Goal: Task Accomplishment & Management: Manage account settings

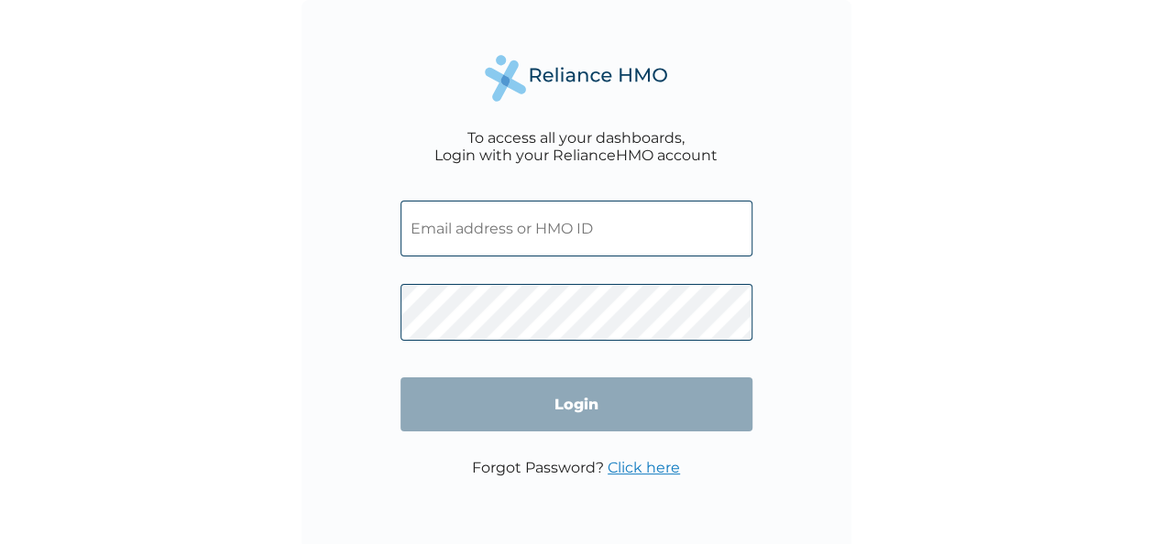
type input "FCL/10382/A"
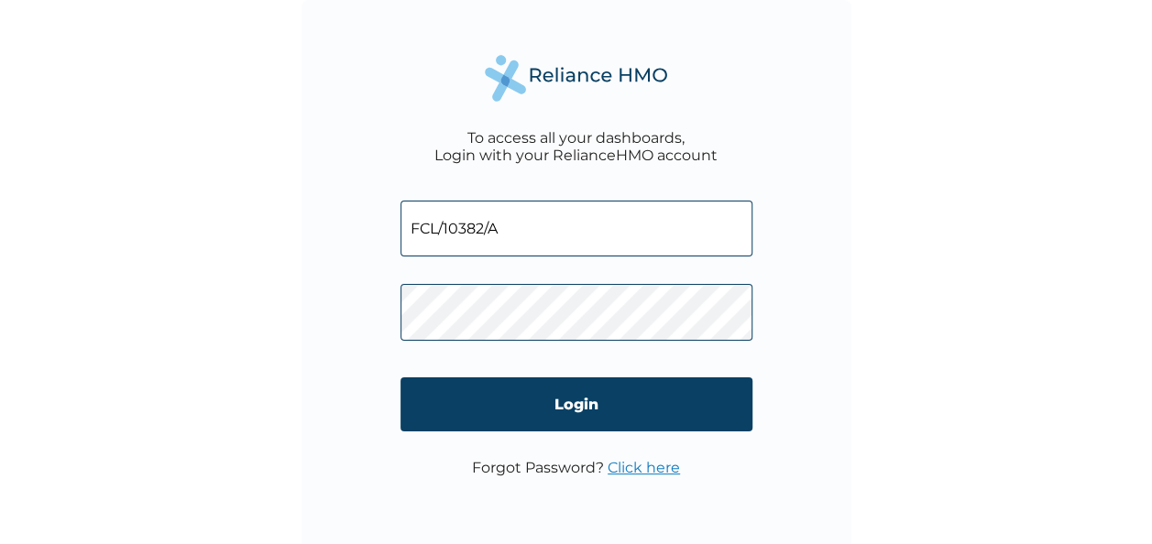
click at [570, 246] on input "FCL/10382/A" at bounding box center [576, 229] width 352 height 56
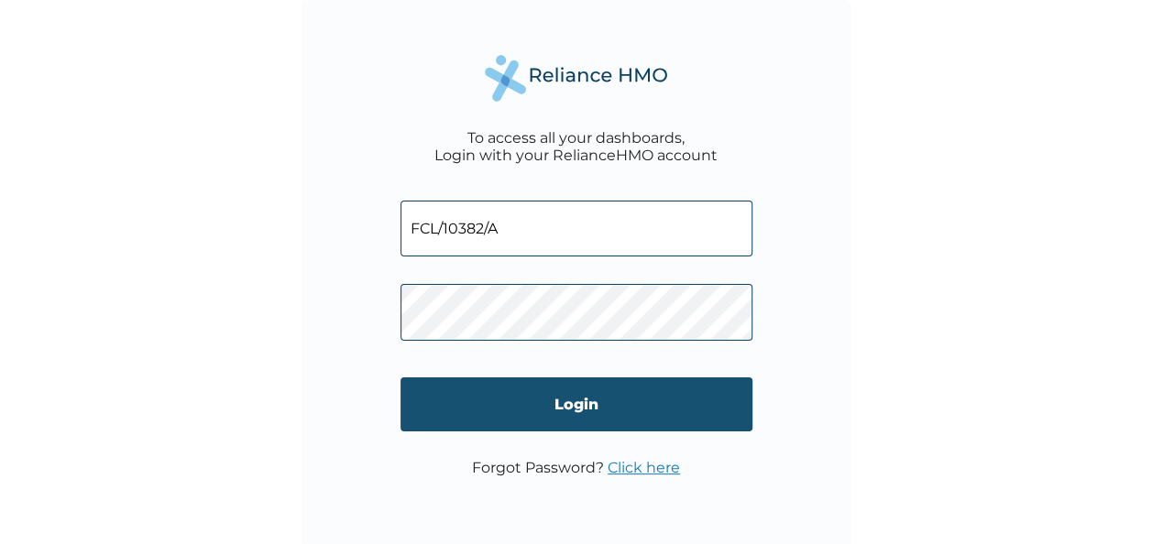
click at [595, 409] on input "Login" at bounding box center [576, 405] width 352 height 54
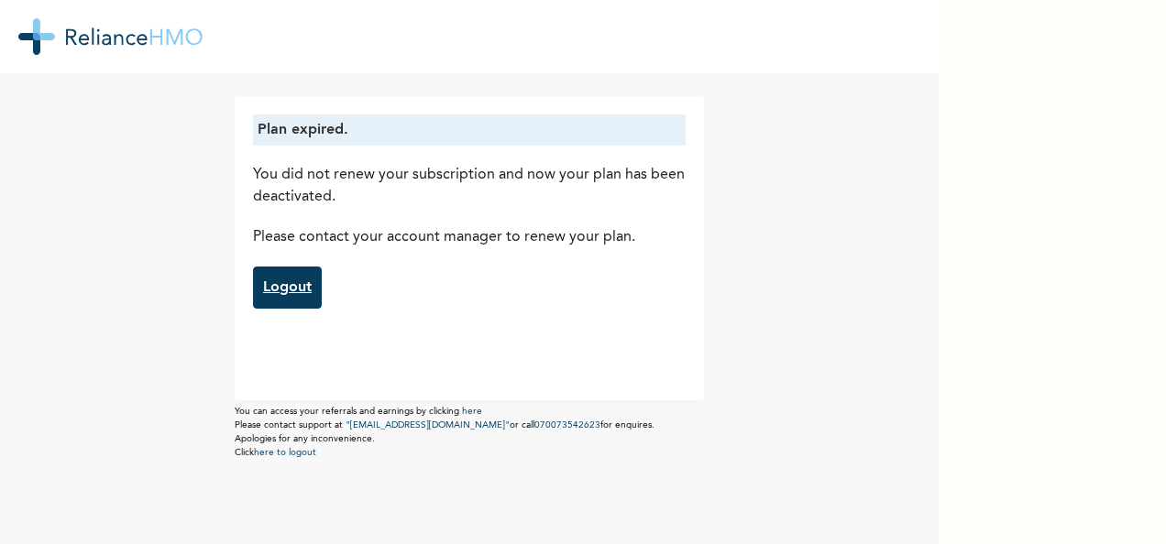
click at [283, 282] on link "Logout" at bounding box center [287, 288] width 69 height 42
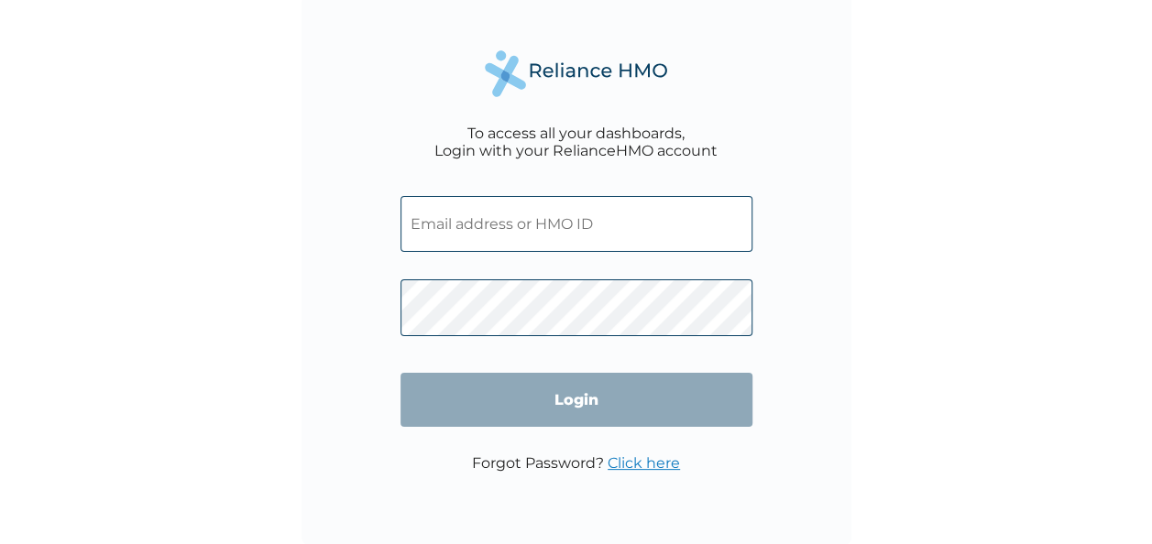
scroll to position [5, 0]
